Goal: Task Accomplishment & Management: Complete application form

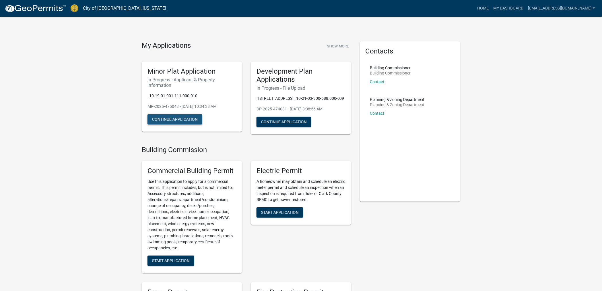
click at [168, 120] on button "Continue Application" at bounding box center [175, 119] width 55 height 10
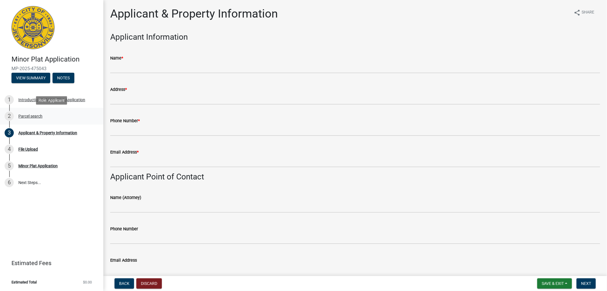
click at [33, 117] on div "Parcel search" at bounding box center [30, 116] width 24 height 4
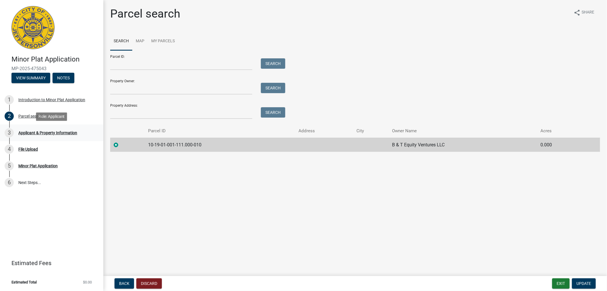
click at [35, 131] on div "Applicant & Property Information" at bounding box center [47, 133] width 59 height 4
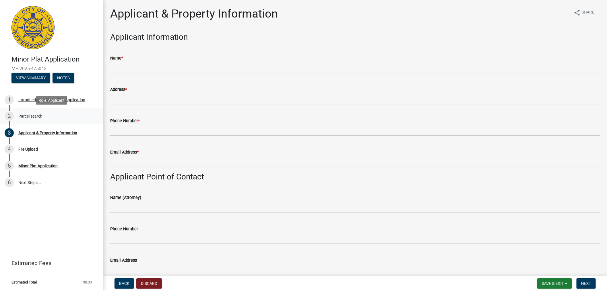
click at [35, 115] on div "Parcel search" at bounding box center [30, 116] width 24 height 4
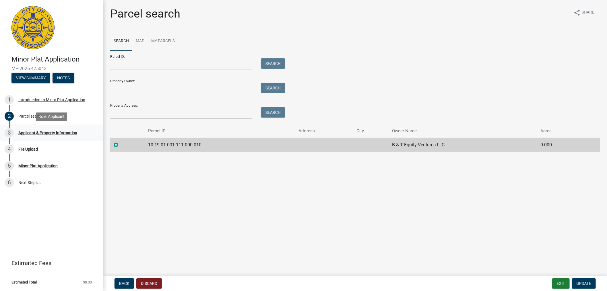
click at [47, 133] on div "Applicant & Property Information" at bounding box center [47, 133] width 59 height 4
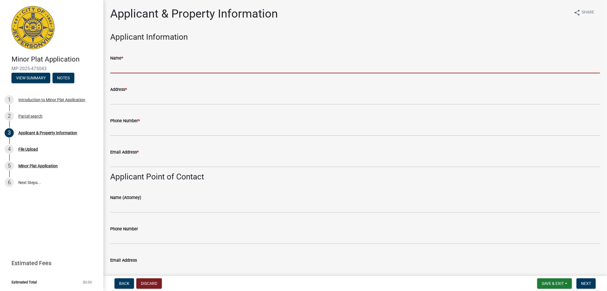
click at [134, 67] on input "Name *" at bounding box center [355, 67] width 490 height 12
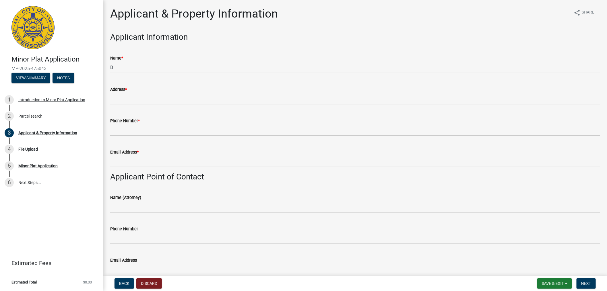
type input "B & T Equity Ventures LLC"
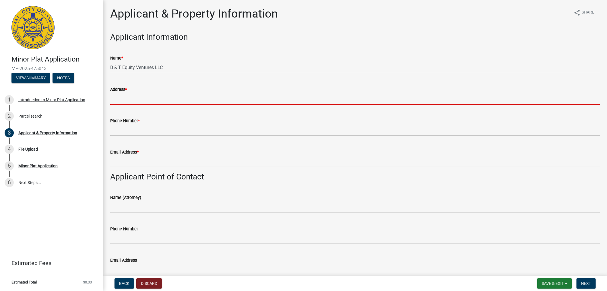
click at [144, 99] on input "Address *" at bounding box center [355, 99] width 490 height 12
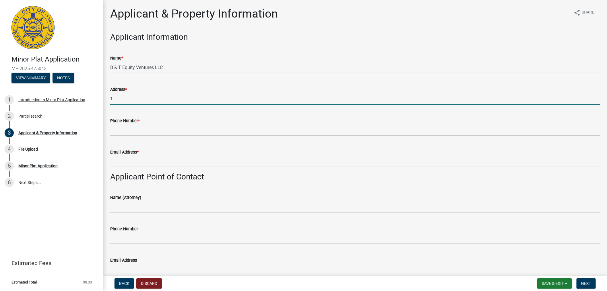
type input "[STREET_ADDRESS]"
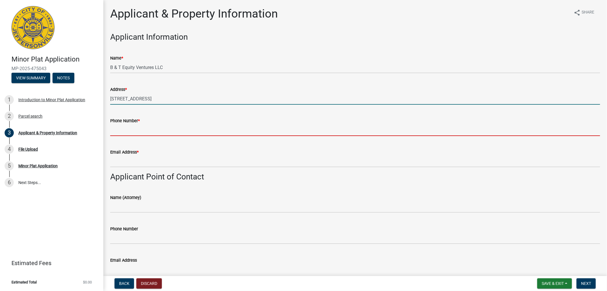
click at [136, 128] on input "Phone Number *" at bounding box center [355, 130] width 490 height 12
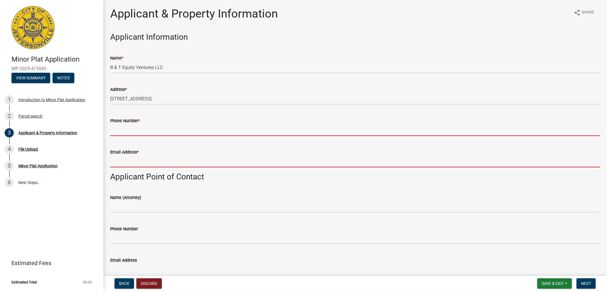
click at [117, 166] on input "Email Address *" at bounding box center [355, 161] width 490 height 12
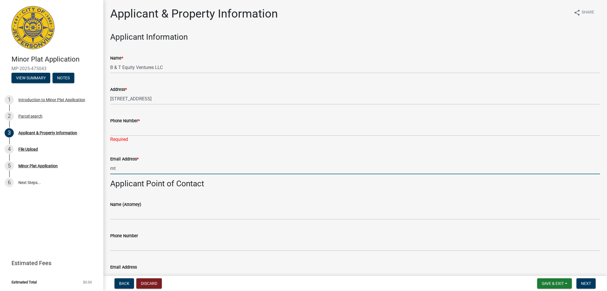
type input "m"
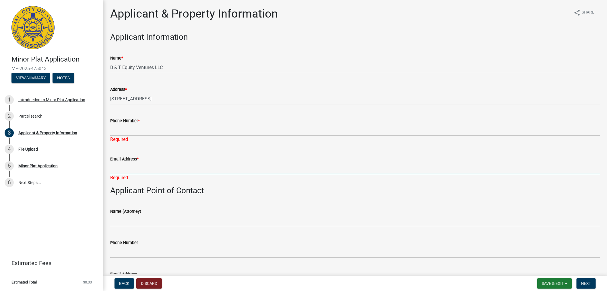
click at [121, 169] on input "Email Address *" at bounding box center [355, 168] width 490 height 12
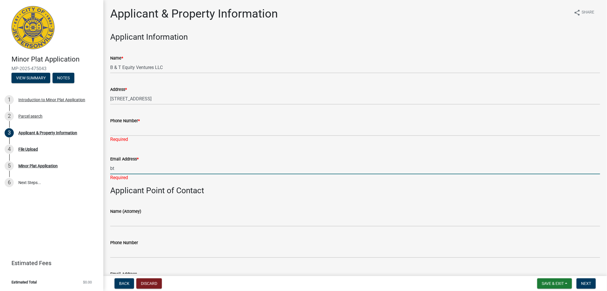
type input "[EMAIL_ADDRESS][DOMAIN_NAME]"
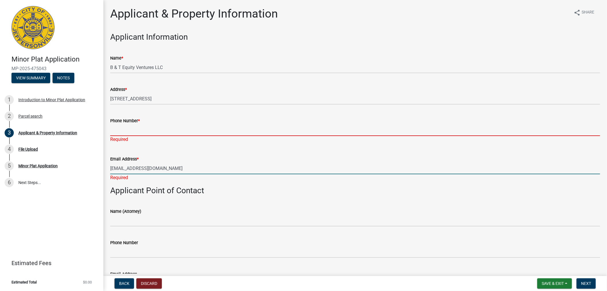
click at [148, 131] on input "Phone Number *" at bounding box center [355, 130] width 490 height 12
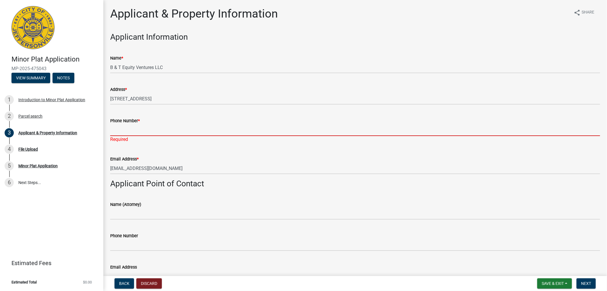
click at [133, 129] on input "Phone Number *" at bounding box center [355, 130] width 490 height 12
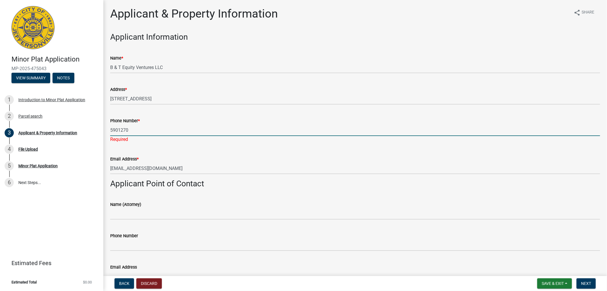
click at [111, 128] on input "5901270" at bounding box center [355, 130] width 490 height 12
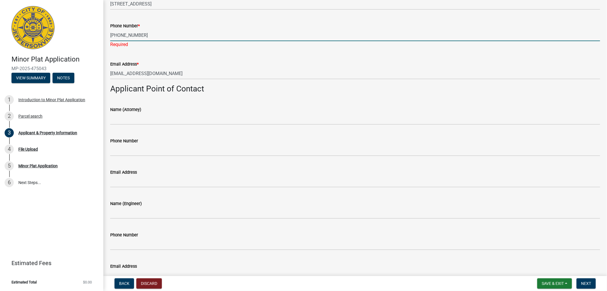
scroll to position [96, 0]
type input "[PHONE_NUMBER]"
click at [161, 111] on form "Name (Attorney)" at bounding box center [355, 114] width 490 height 19
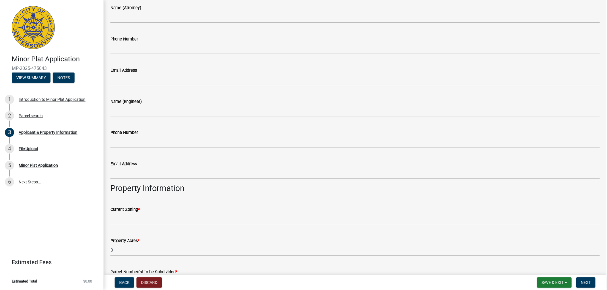
scroll to position [277, 0]
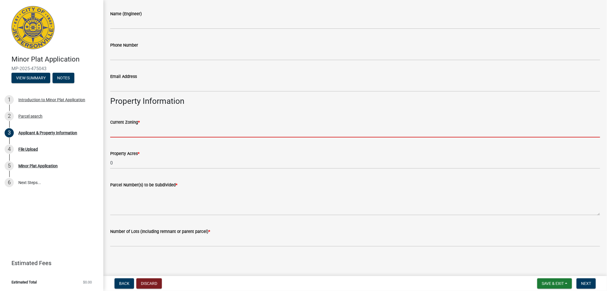
click at [138, 131] on input "Current Zoning *" at bounding box center [355, 131] width 490 height 12
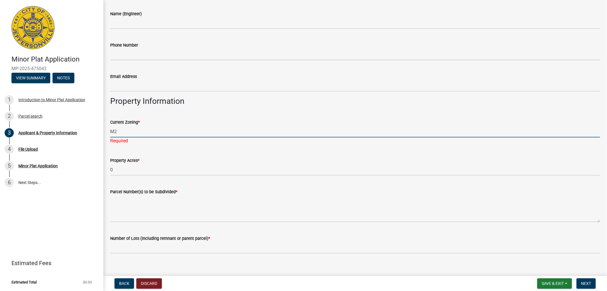
type input "M2"
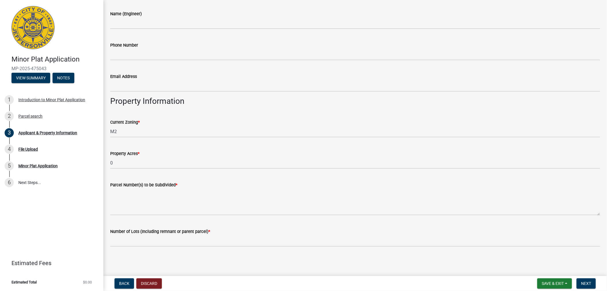
click at [107, 155] on div "Property Acres * 0" at bounding box center [355, 155] width 499 height 27
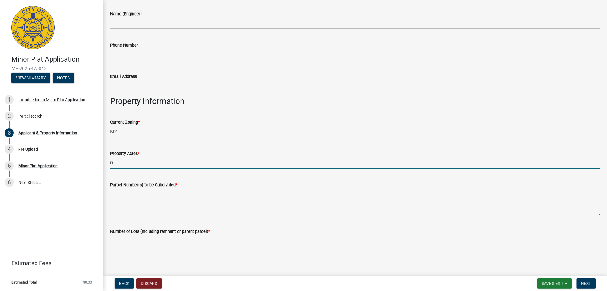
click at [127, 163] on input "0" at bounding box center [355, 163] width 490 height 12
type input "8.352"
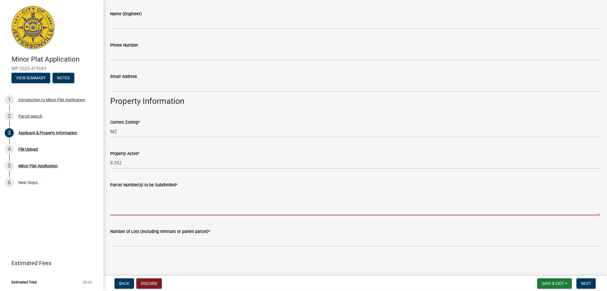
click at [125, 210] on textarea "Parcel Number(s) to be Subdivided *" at bounding box center [355, 201] width 490 height 27
paste textarea "10-19-01-001-111.000-010"
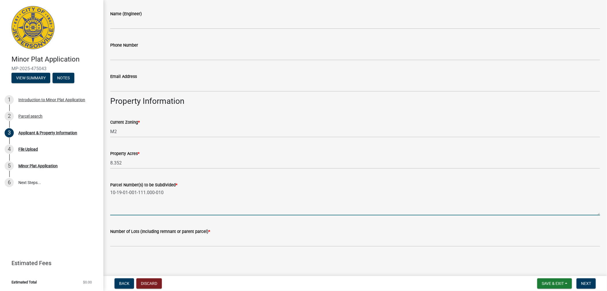
type textarea "10-19-01-001-111.000-010"
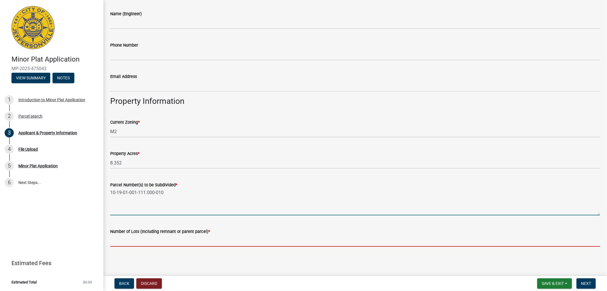
click at [122, 241] on input "text" at bounding box center [355, 241] width 490 height 12
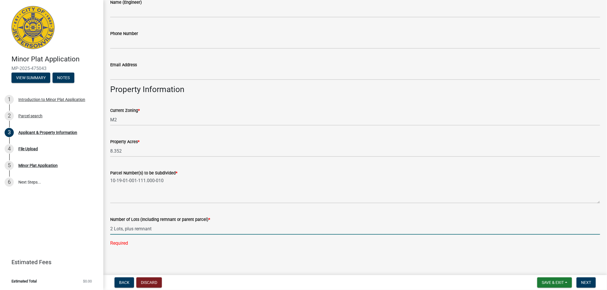
scroll to position [289, 0]
type input "2"
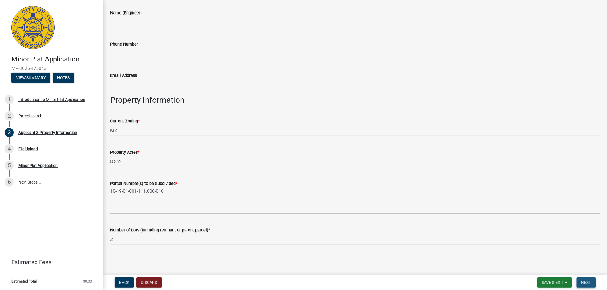
scroll to position [0, 0]
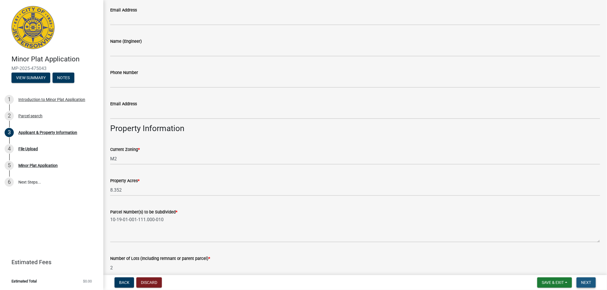
click at [586, 281] on span "Next" at bounding box center [586, 283] width 10 height 5
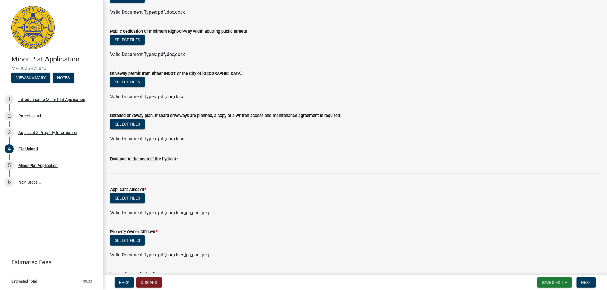
scroll to position [64, 0]
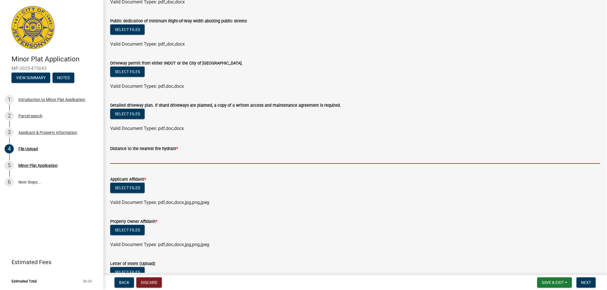
click at [121, 158] on input "text" at bounding box center [355, 158] width 490 height 12
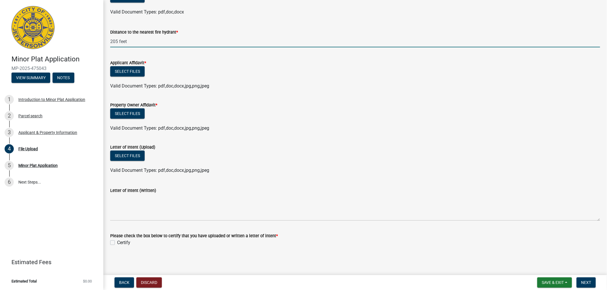
scroll to position [181, 0]
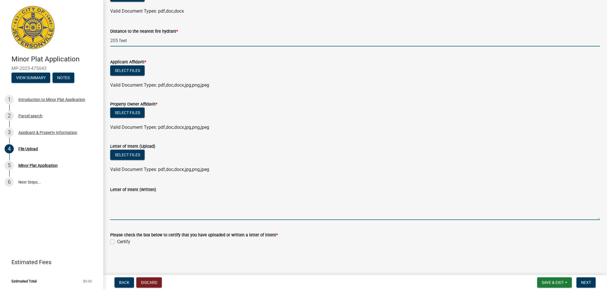
type input "205"
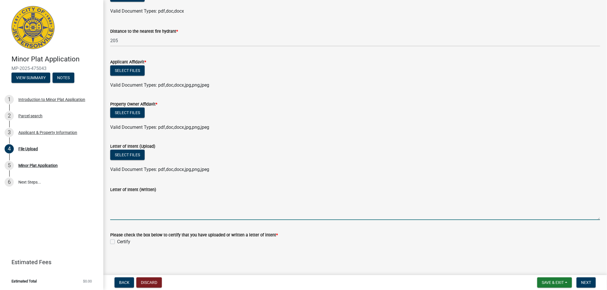
click at [144, 207] on textarea "Letter of Intent (Written)" at bounding box center [355, 206] width 490 height 27
type textarea "On behalf of our client I am submitting this request for a minor plat applicati…"
click at [319, 198] on textarea "On behalf of our client I am submitting this request for a minor plat applicati…" at bounding box center [355, 206] width 490 height 27
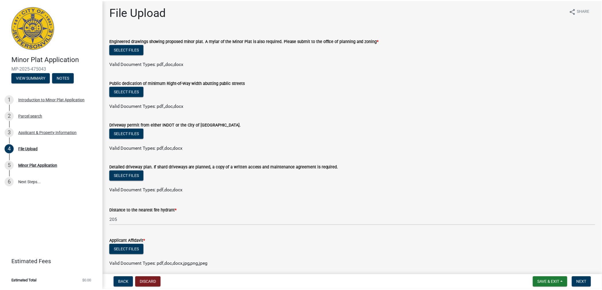
scroll to position [0, 0]
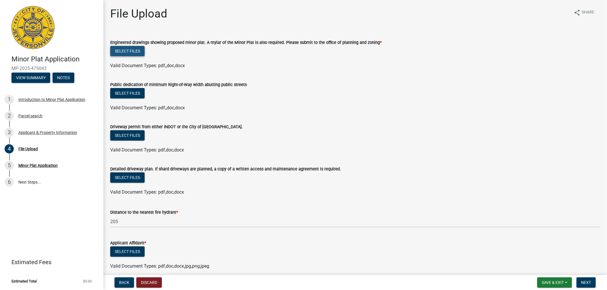
click at [124, 52] on button "Select files" at bounding box center [127, 51] width 34 height 10
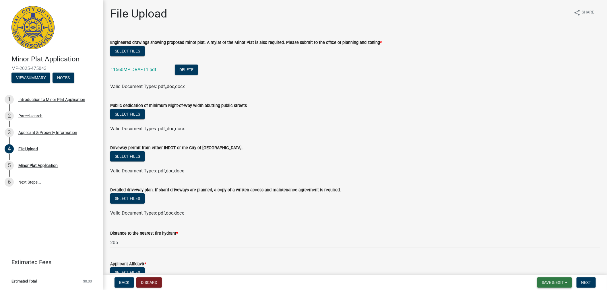
click at [550, 282] on span "Save & Exit" at bounding box center [553, 283] width 22 height 5
click at [535, 267] on button "Save & Exit" at bounding box center [549, 268] width 46 height 14
